Goal: Browse casually

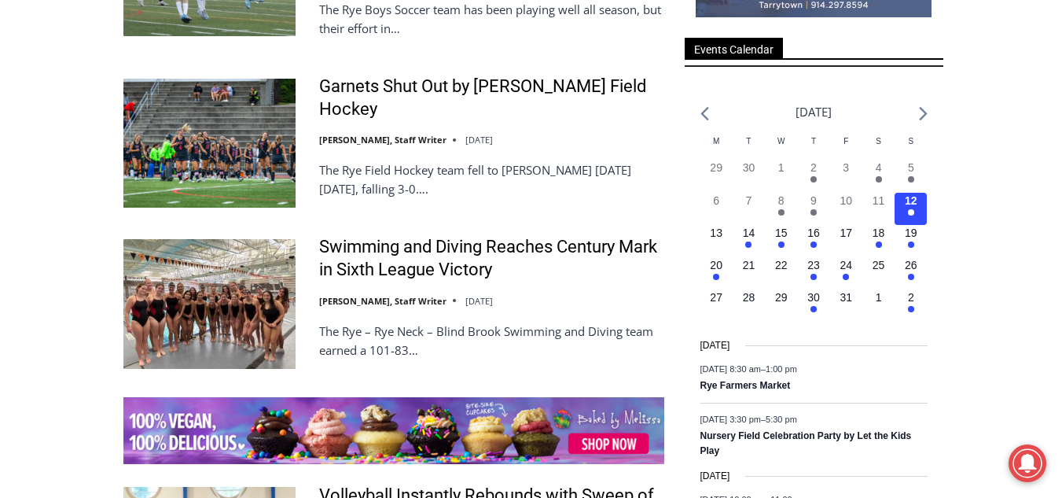
scroll to position [2153, 0]
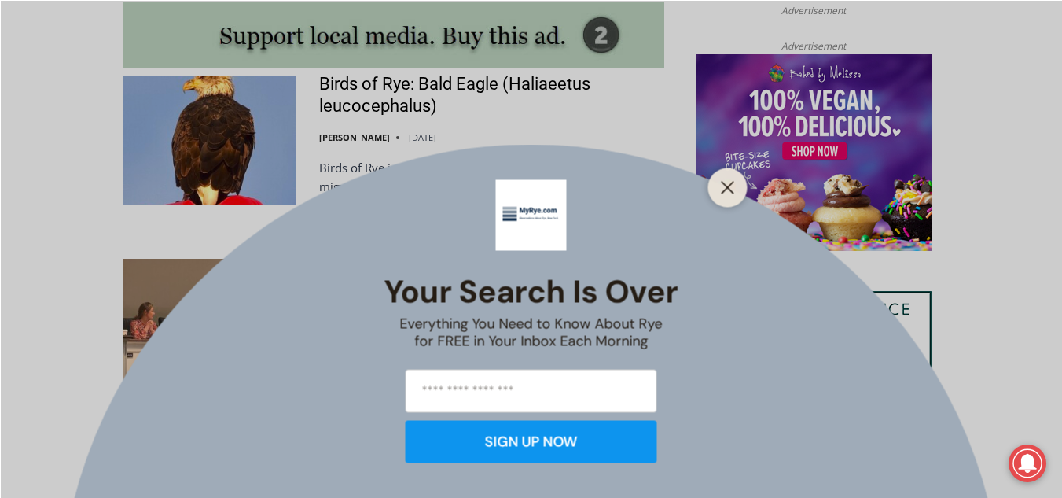
scroll to position [1489, 0]
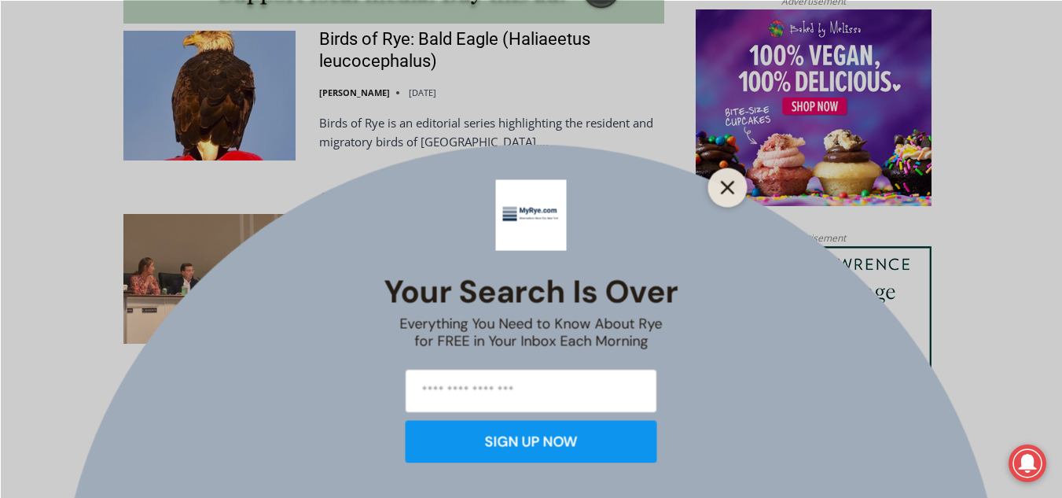
click at [719, 183] on button "Close" at bounding box center [728, 187] width 22 height 22
